Goal: Navigation & Orientation: Find specific page/section

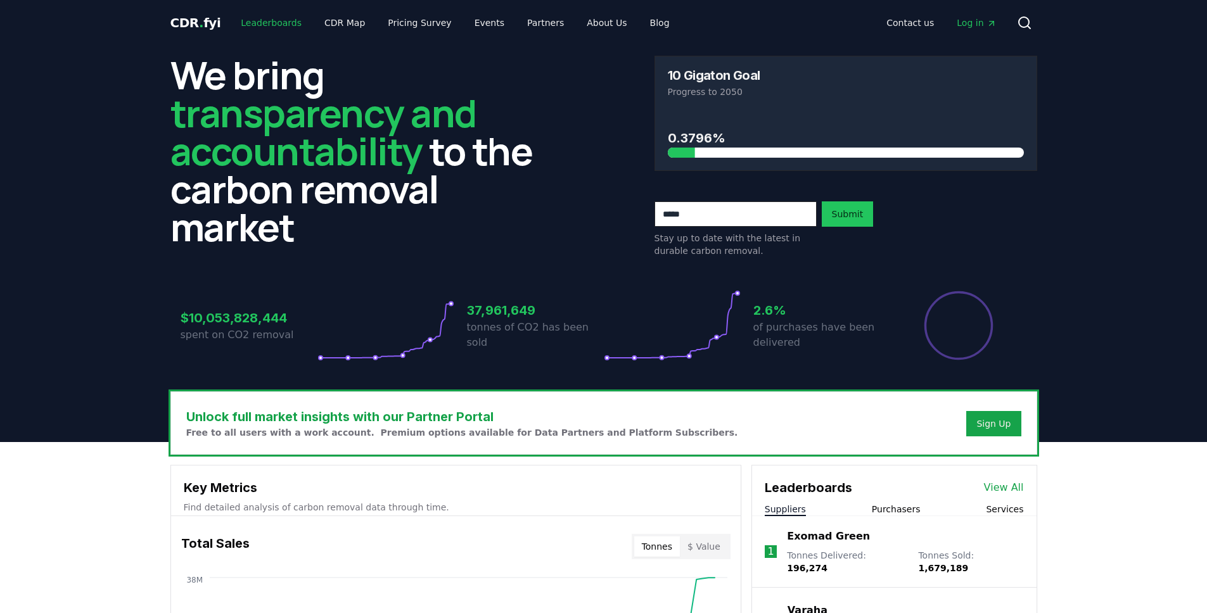
click at [262, 18] on link "Leaderboards" at bounding box center [271, 22] width 81 height 23
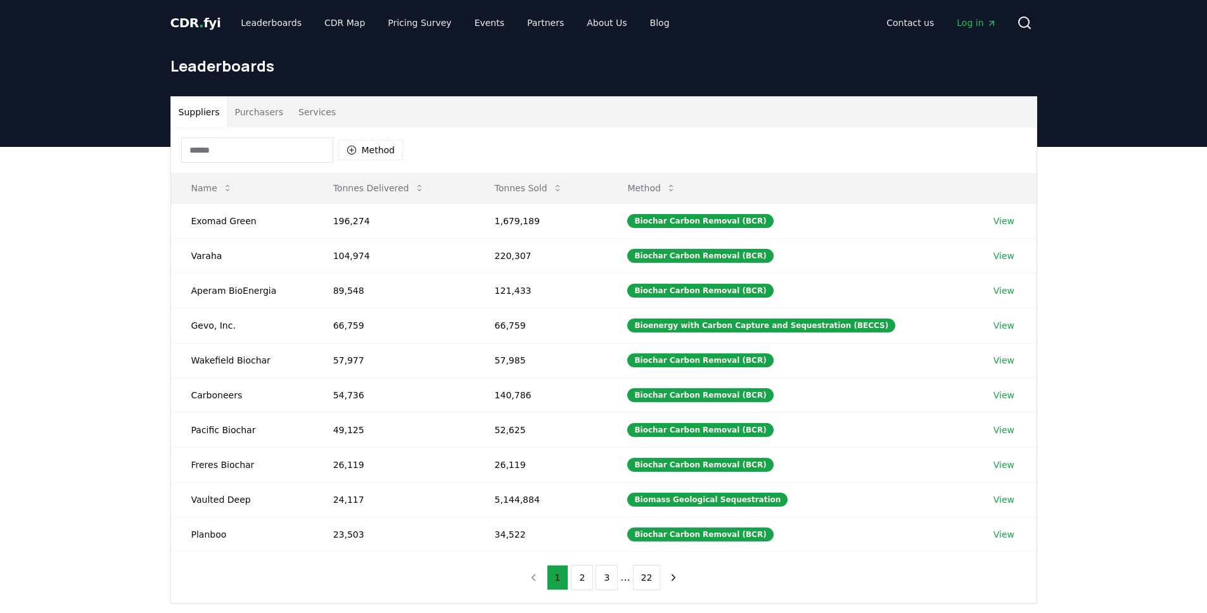
click at [308, 111] on button "Services" at bounding box center [317, 112] width 53 height 30
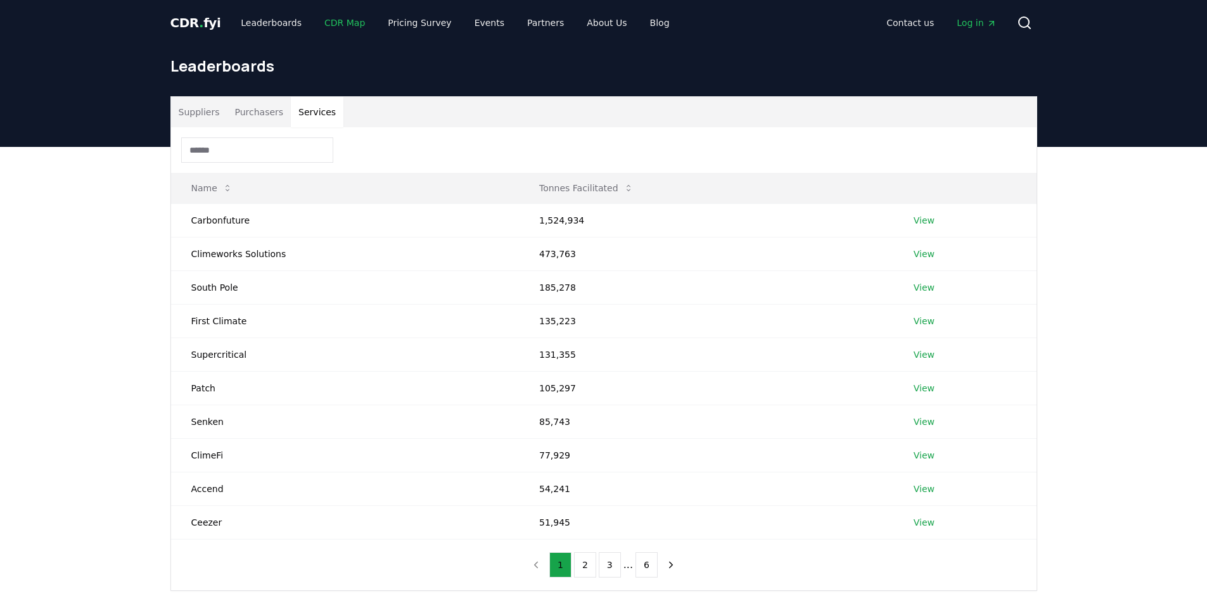
click at [331, 31] on link "CDR Map" at bounding box center [344, 22] width 61 height 23
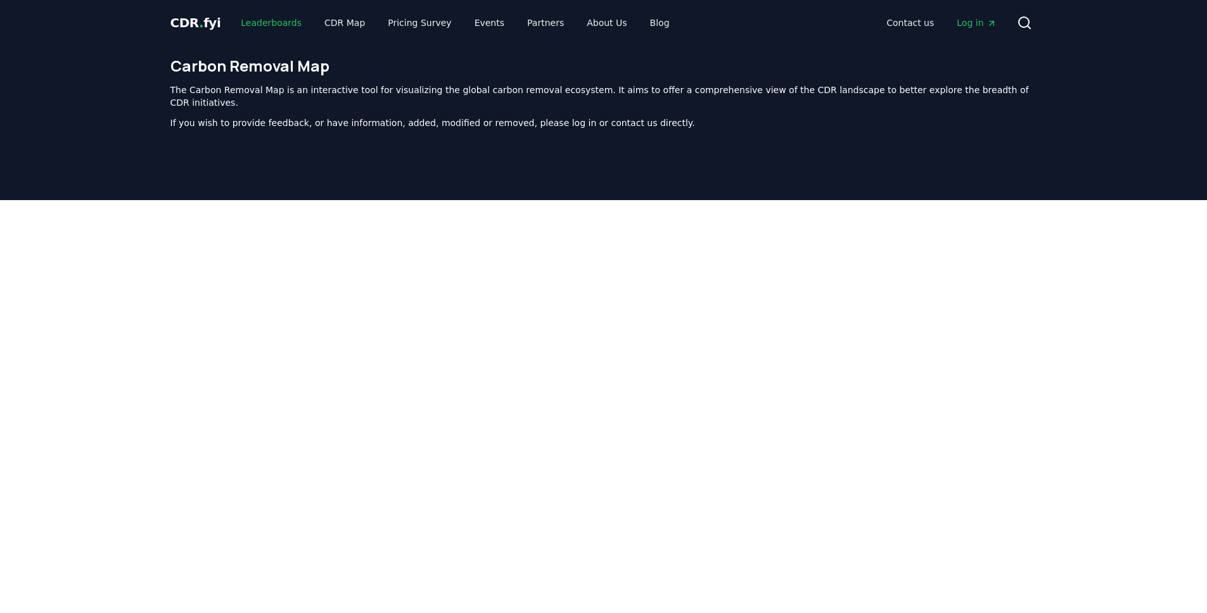
click at [262, 25] on link "Leaderboards" at bounding box center [271, 22] width 81 height 23
